Goal: Transaction & Acquisition: Purchase product/service

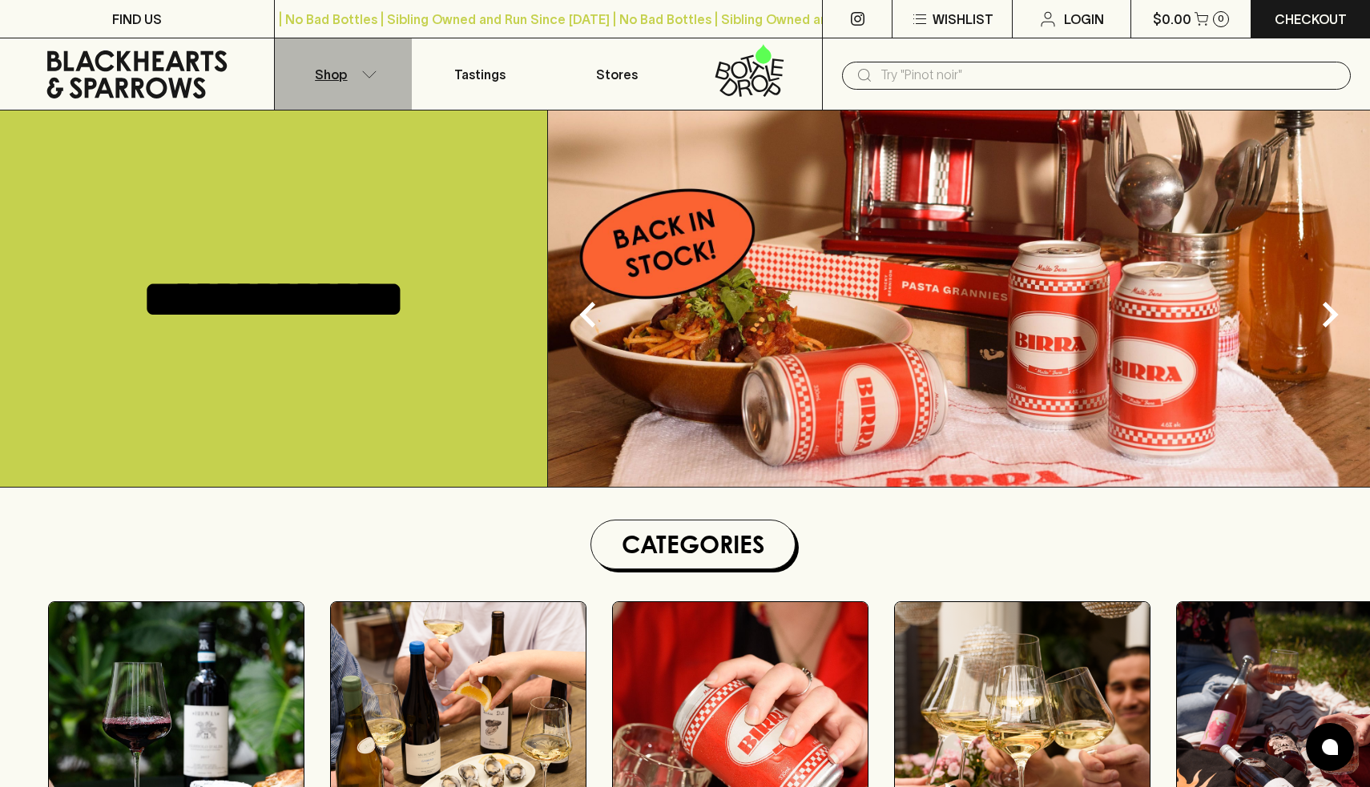
click at [369, 72] on icon "button" at bounding box center [369, 74] width 16 height 8
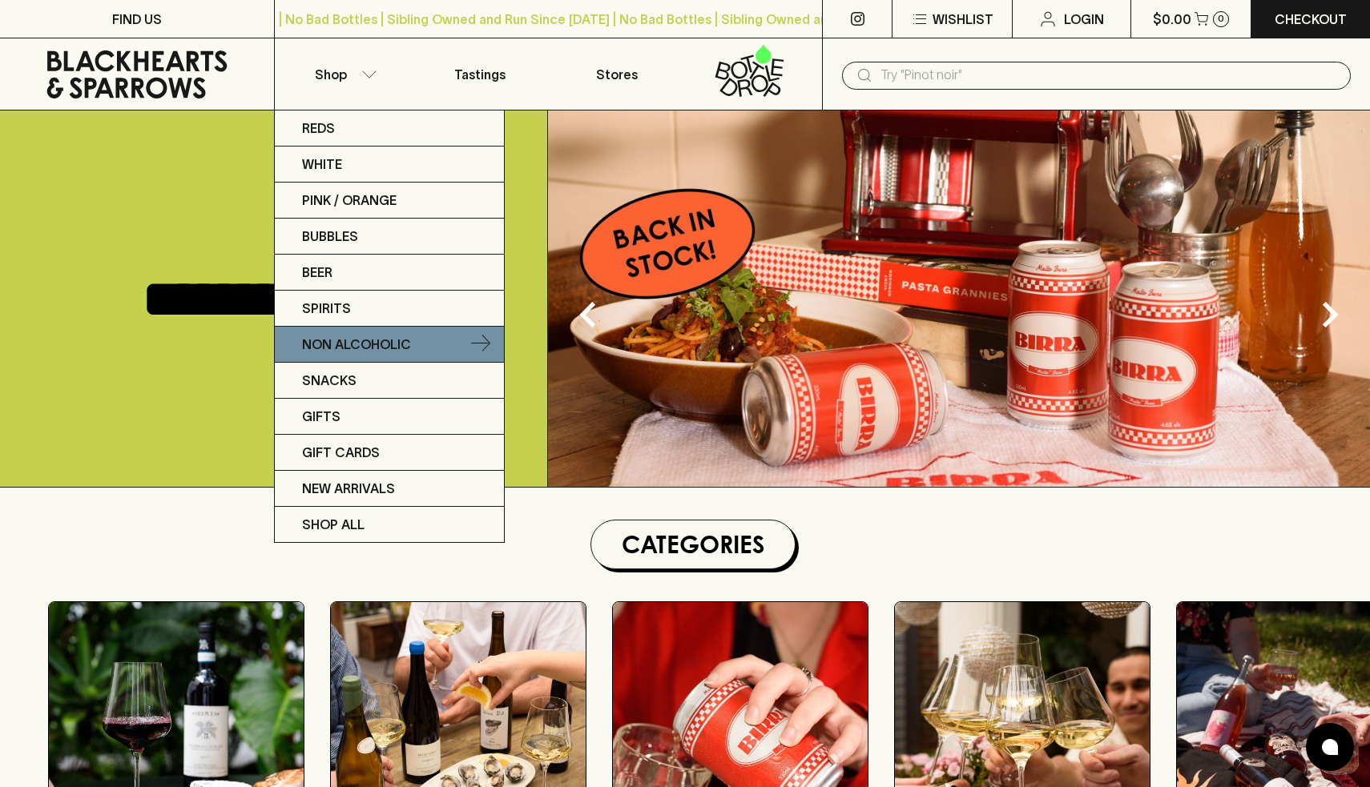
click at [338, 348] on p "Non Alcoholic" at bounding box center [356, 344] width 109 height 19
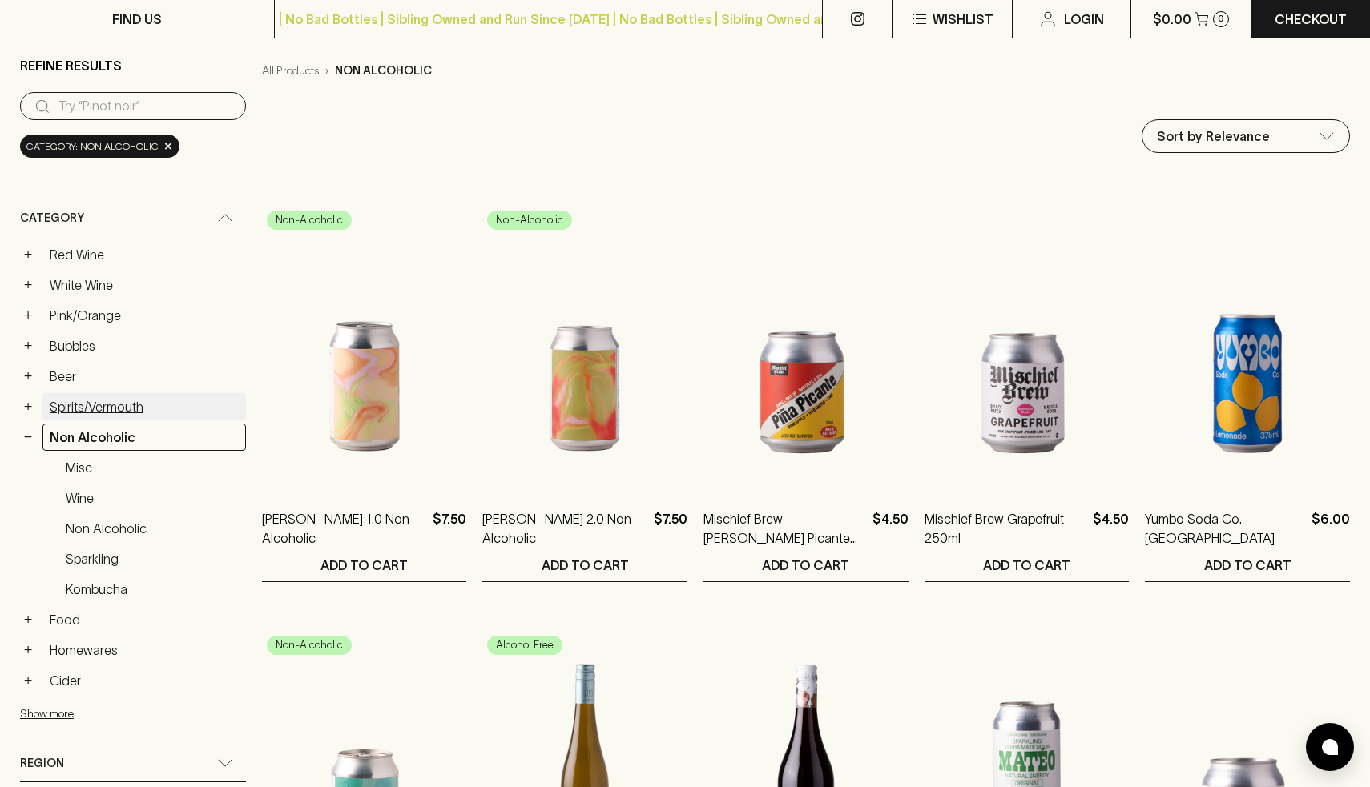
scroll to position [132, 0]
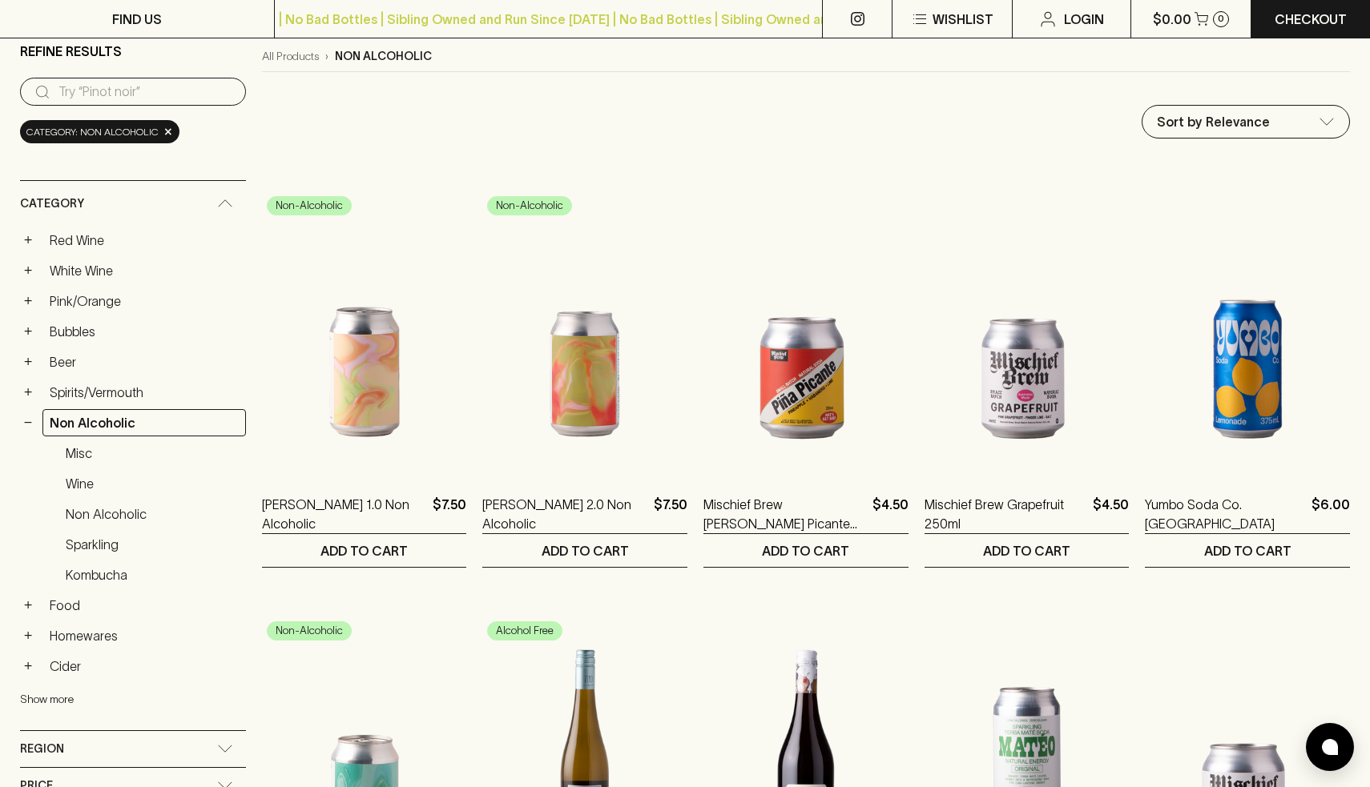
click at [46, 697] on button "Show more" at bounding box center [125, 699] width 210 height 33
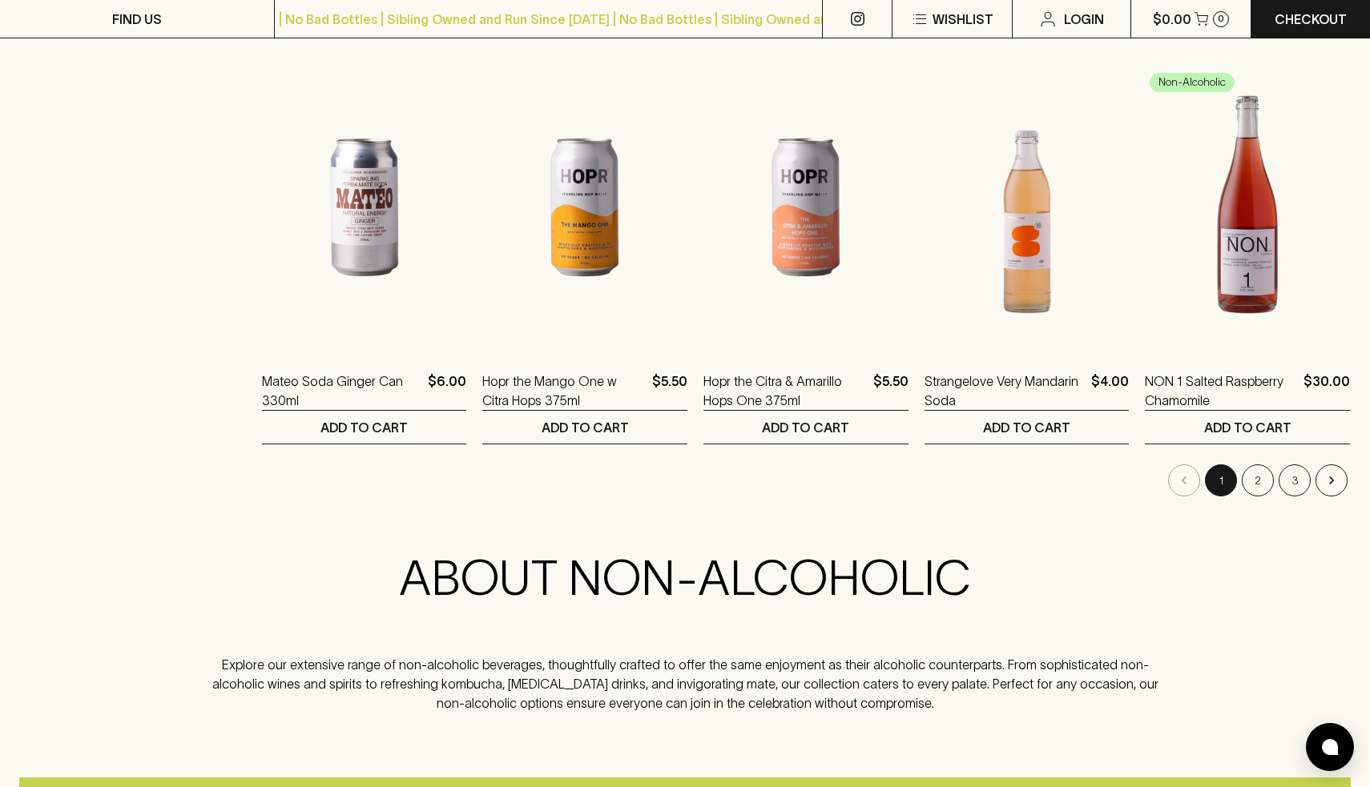
scroll to position [1543, 0]
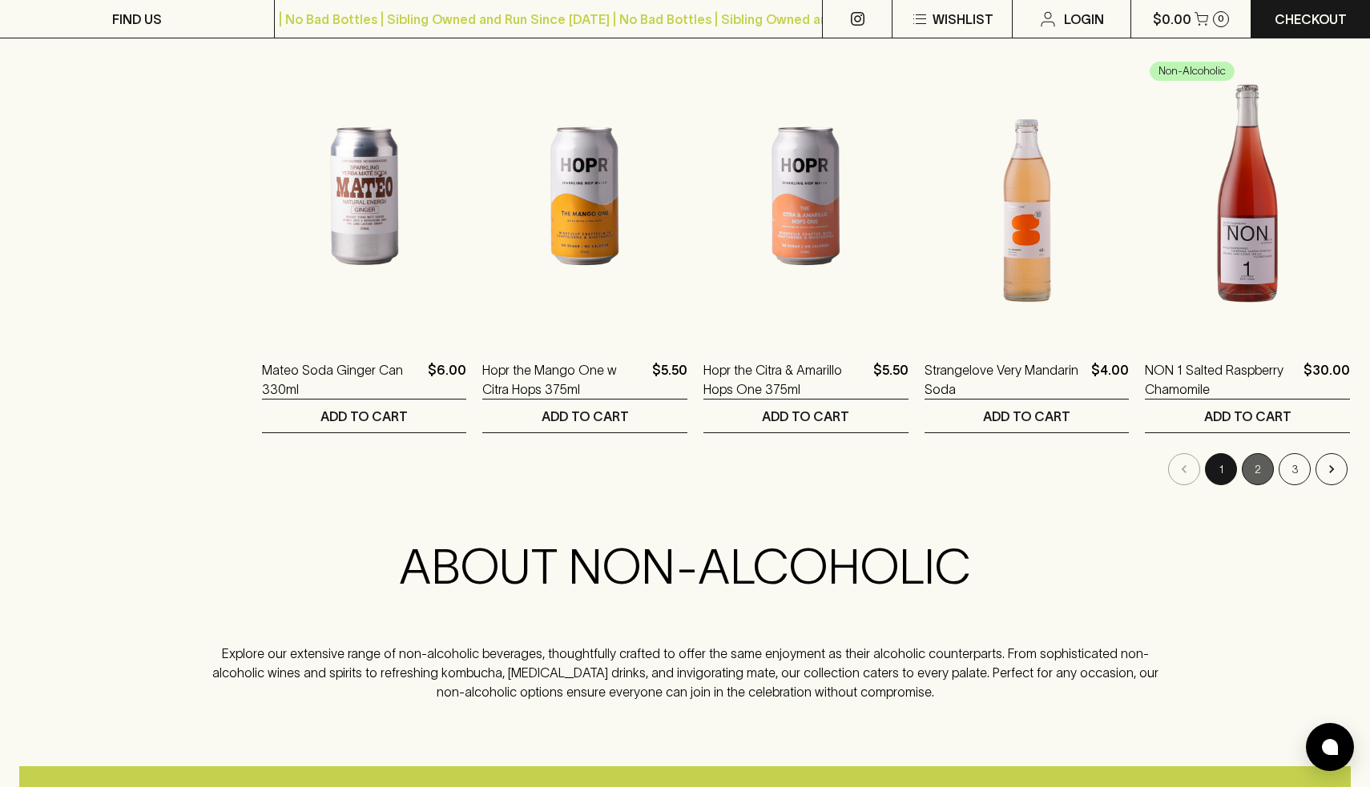
click at [1257, 476] on button "2" at bounding box center [1258, 469] width 32 height 32
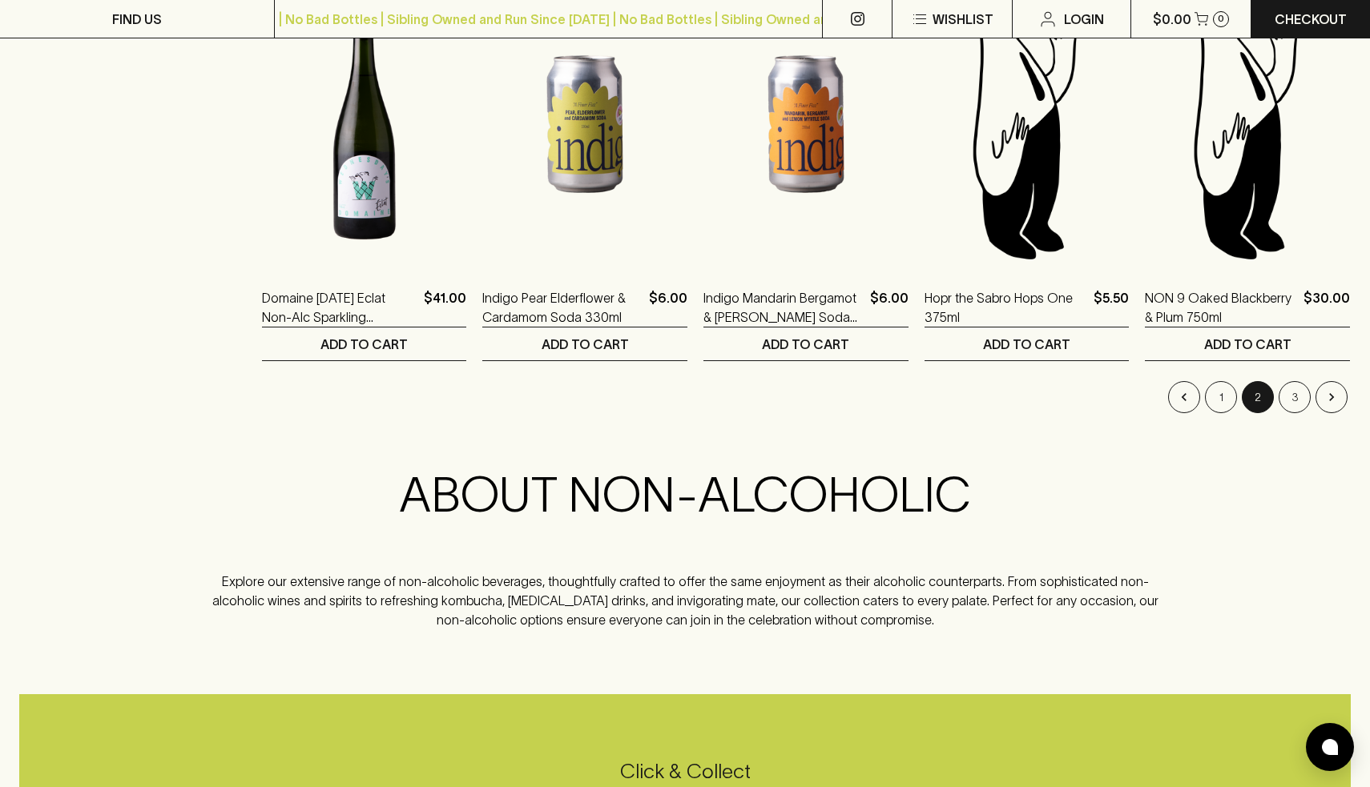
scroll to position [1599, 0]
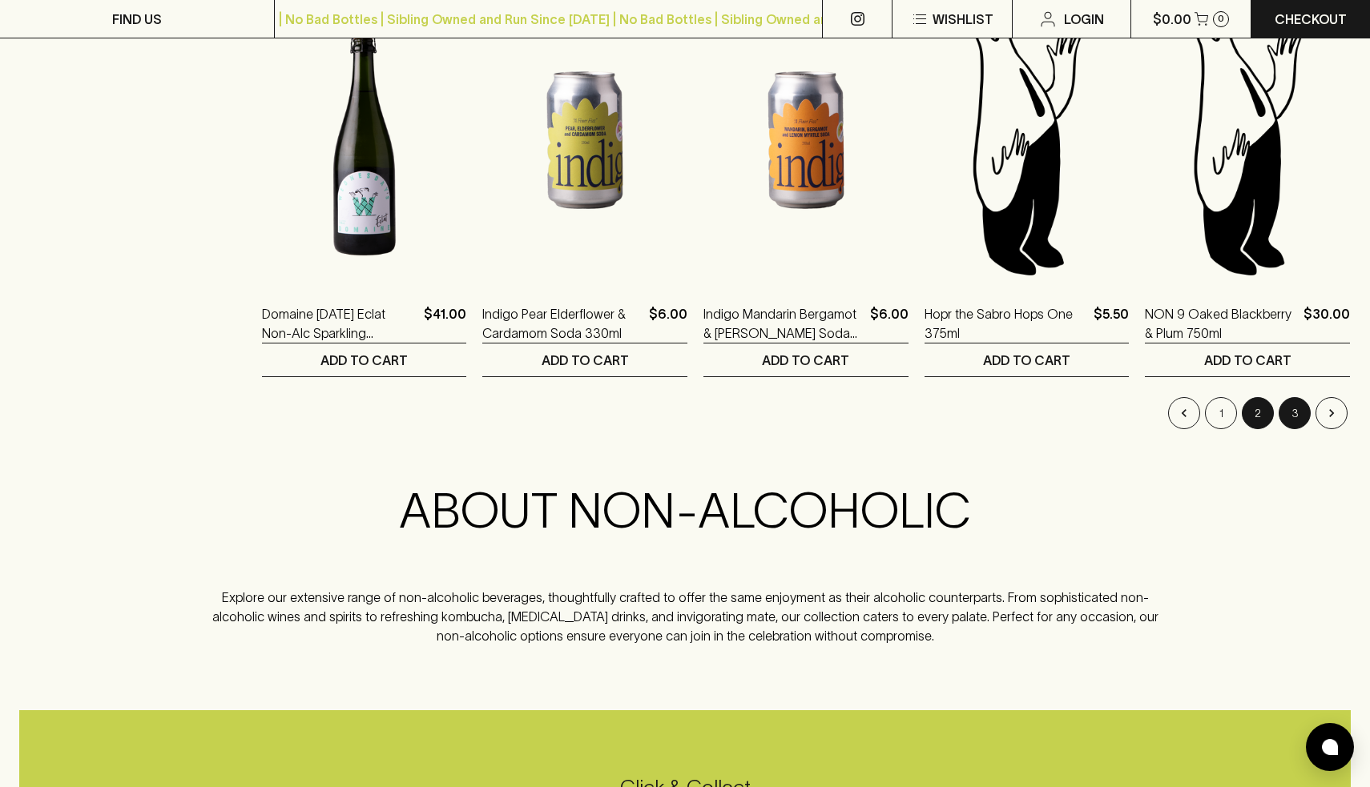
click at [1288, 418] on button "3" at bounding box center [1294, 413] width 32 height 32
